Goal: Answer question/provide support: Share knowledge or assist other users

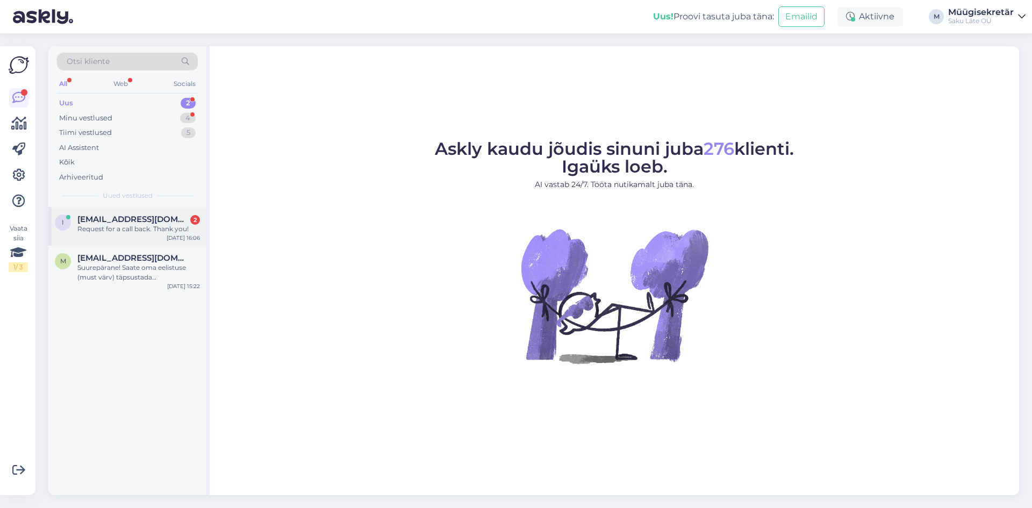
click at [106, 226] on div "Request for a call back. Thank you!" at bounding box center [138, 229] width 123 height 10
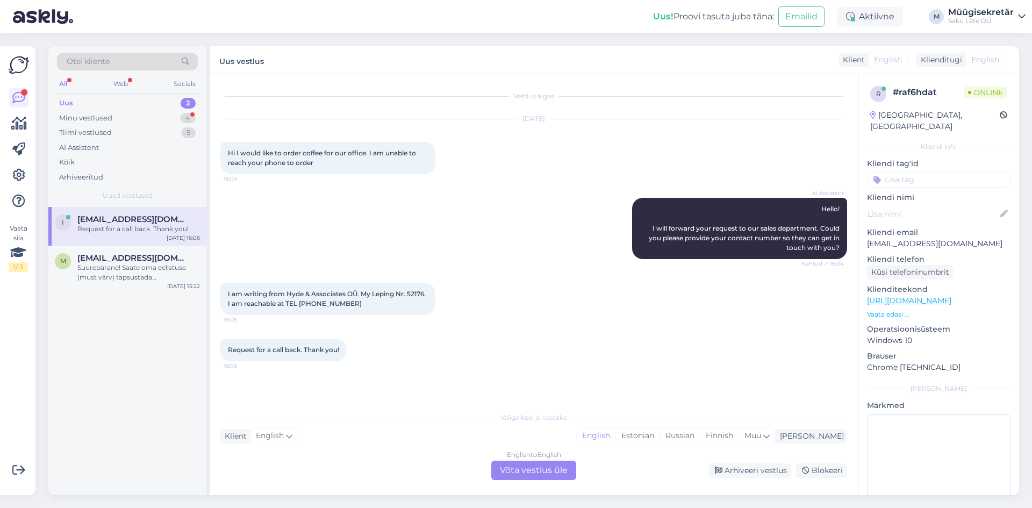
click at [525, 471] on div "English to English Võta vestlus üle" at bounding box center [533, 470] width 85 height 19
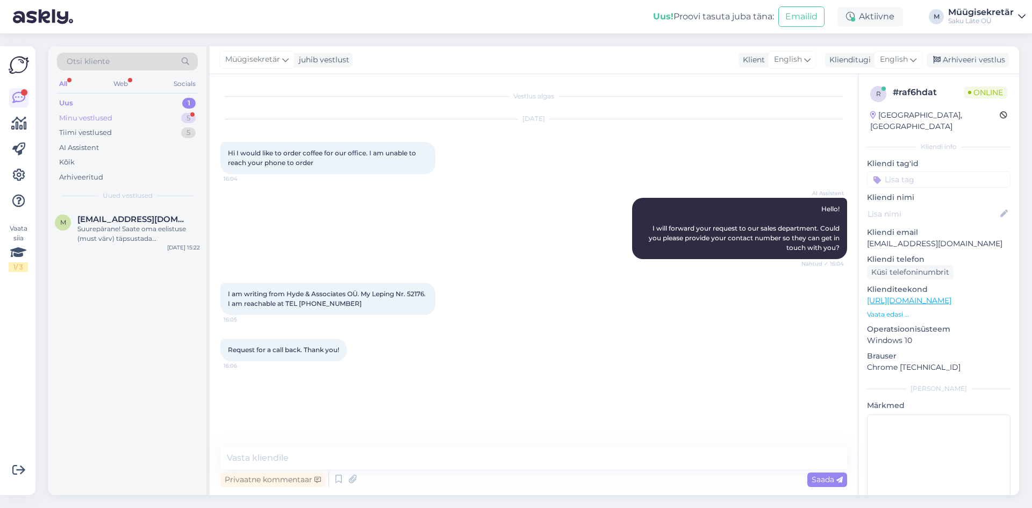
click at [105, 118] on div "Minu vestlused" at bounding box center [85, 118] width 53 height 11
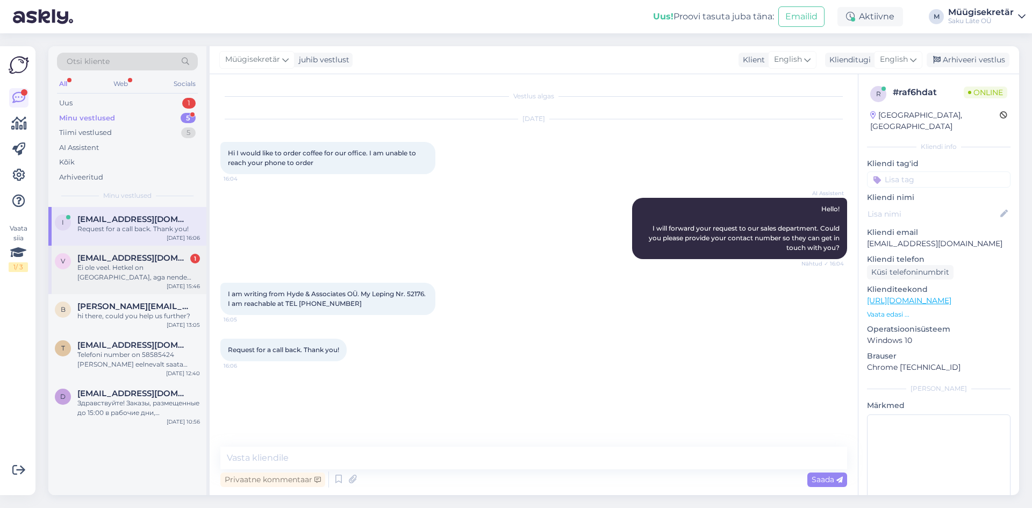
click at [98, 266] on div "Ei ole veel. Hetkel on [GEOGRAPHIC_DATA], aga nende poolsete pidevate probleemi…" at bounding box center [138, 272] width 123 height 19
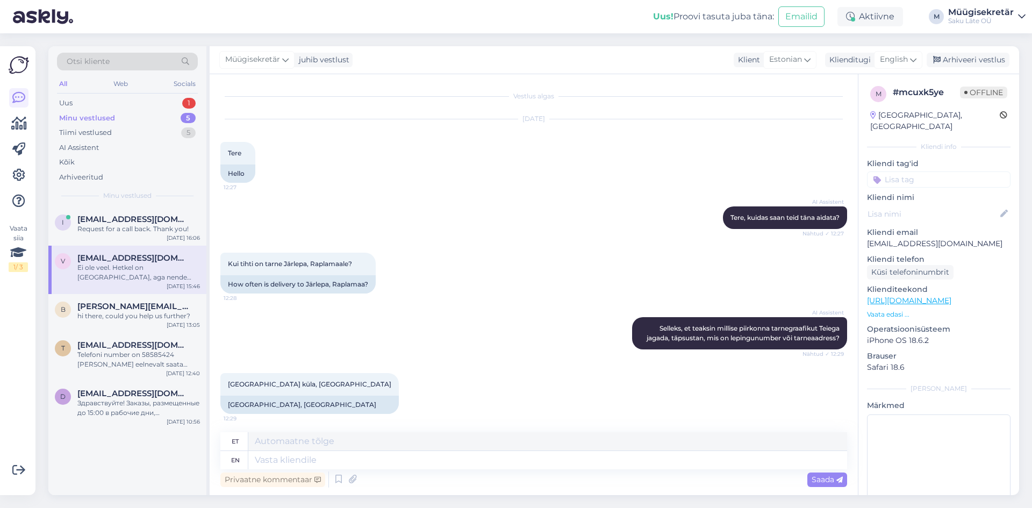
scroll to position [300, 0]
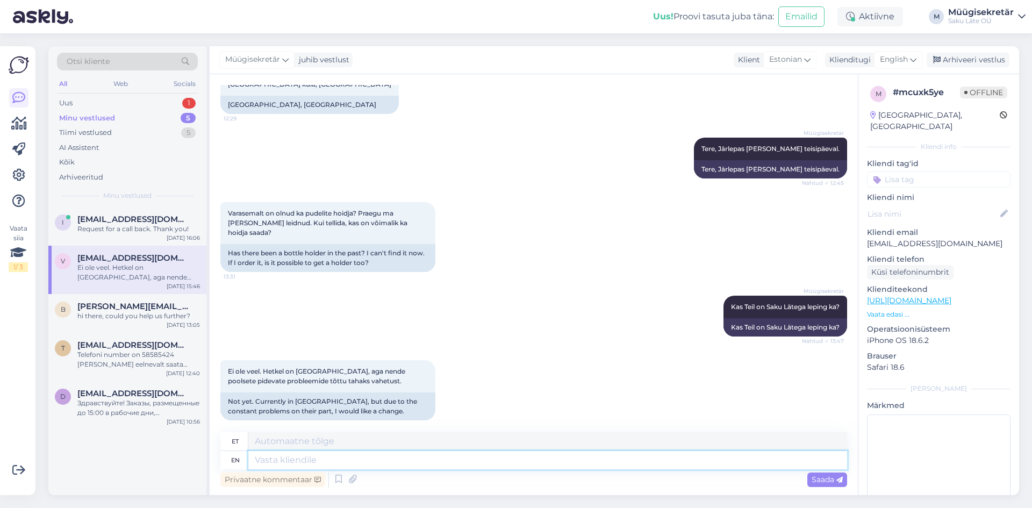
click at [390, 465] on textarea at bounding box center [547, 460] width 599 height 18
type textarea "Edast"
type textarea "Edas"
type textarea "Edastan"
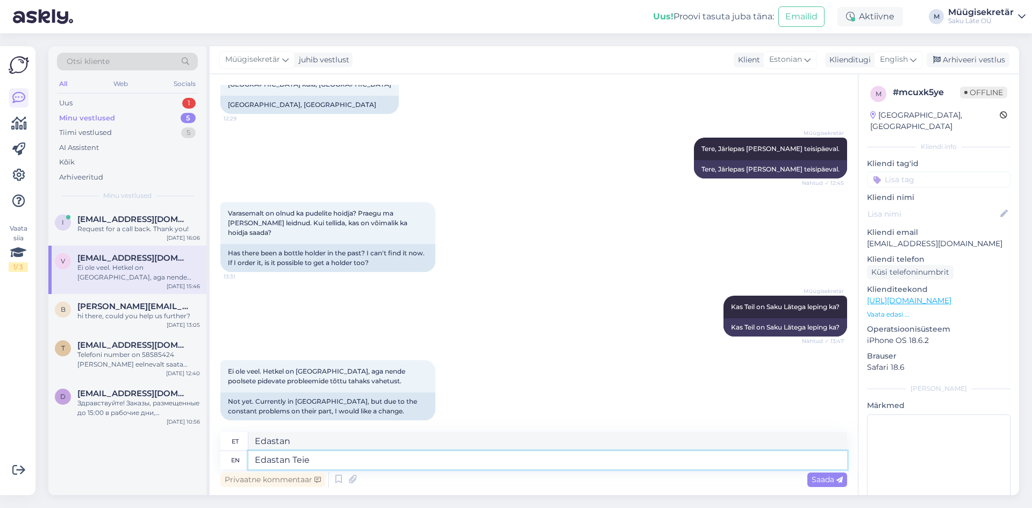
type textarea "Edastan Teie"
type textarea "Edastan [PERSON_NAME]"
type textarea "Edastan [PERSON_NAME] meie"
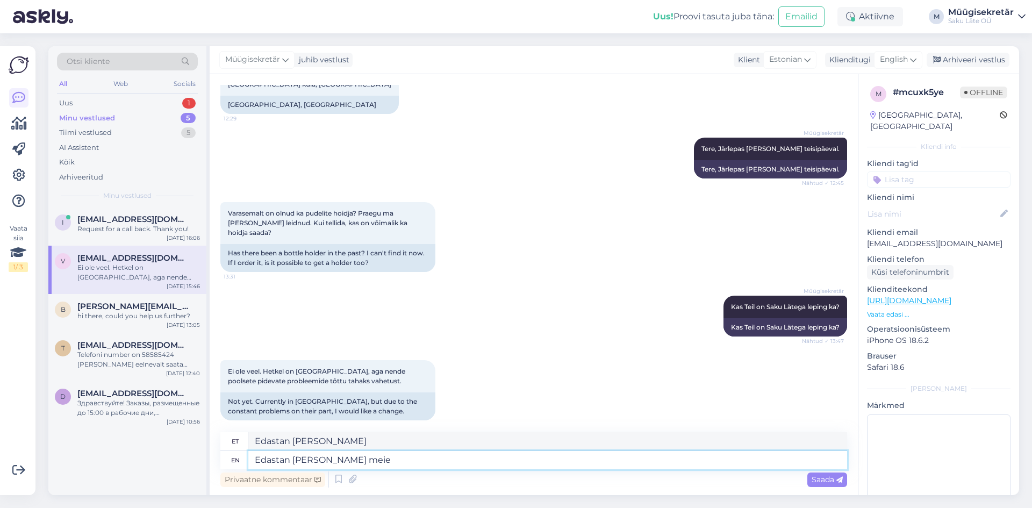
type textarea "Edastan [PERSON_NAME] meie"
type textarea "Edastan Teie soovi meie müügiosakonnale."
click at [831, 475] on span "Saada" at bounding box center [827, 480] width 31 height 10
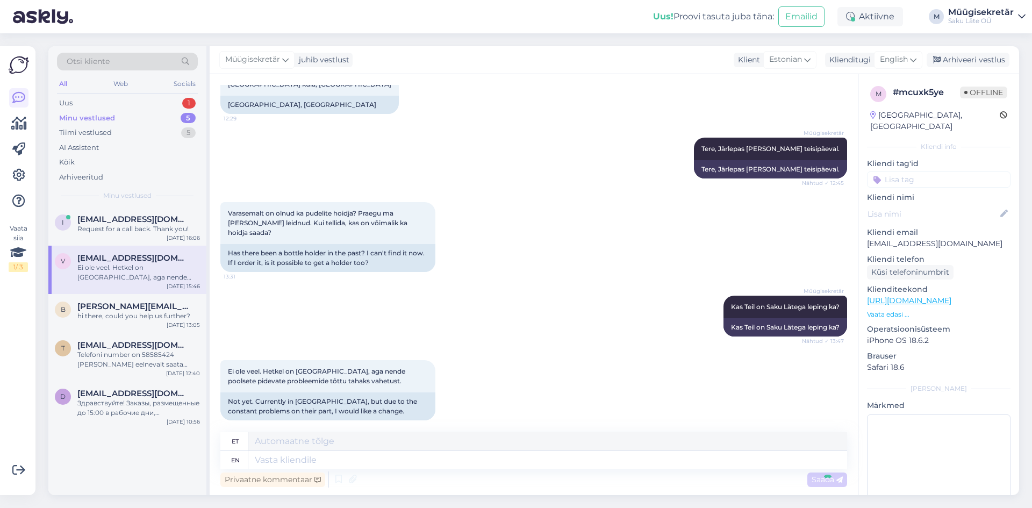
scroll to position [364, 0]
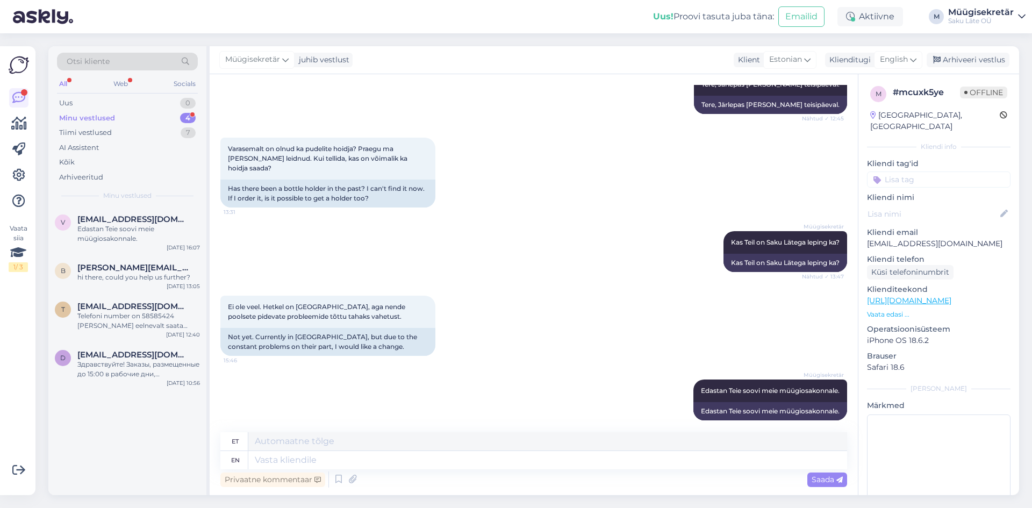
click at [96, 116] on div "Minu vestlused" at bounding box center [87, 118] width 56 height 11
click at [94, 132] on div "Tiimi vestlused" at bounding box center [85, 132] width 53 height 11
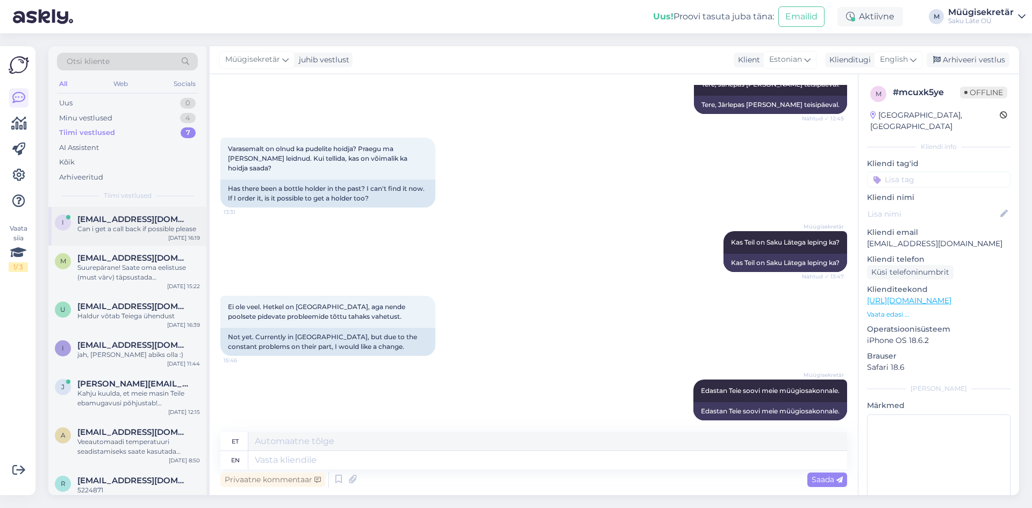
click at [125, 227] on div "Can i get a call back if possible please" at bounding box center [138, 229] width 123 height 10
